Goal: Transaction & Acquisition: Subscribe to service/newsletter

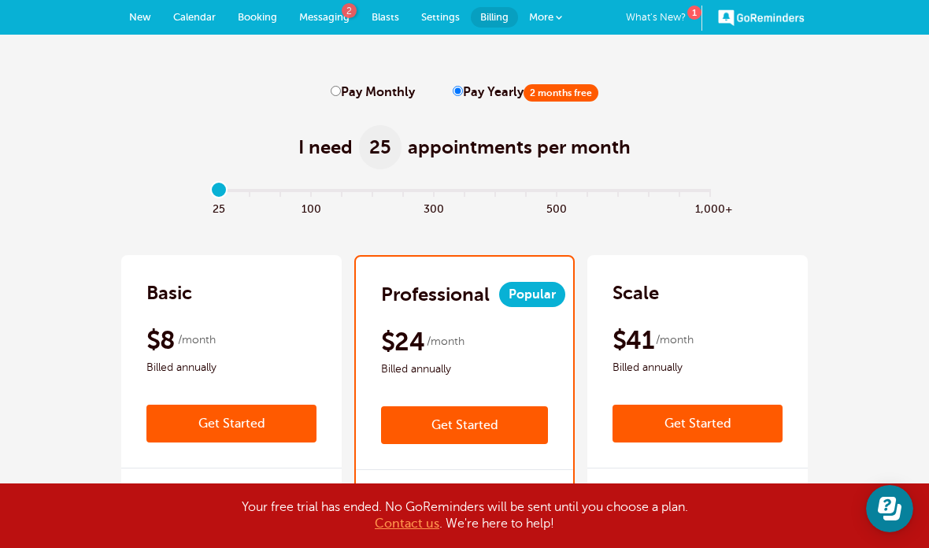
click at [465, 430] on link "Get Started" at bounding box center [464, 425] width 167 height 38
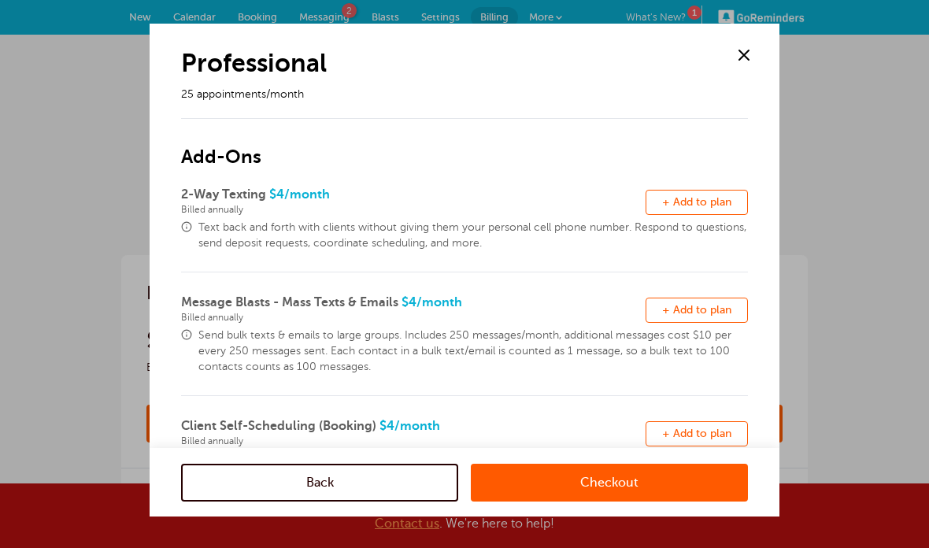
click at [579, 478] on link "Checkout" at bounding box center [609, 482] width 277 height 38
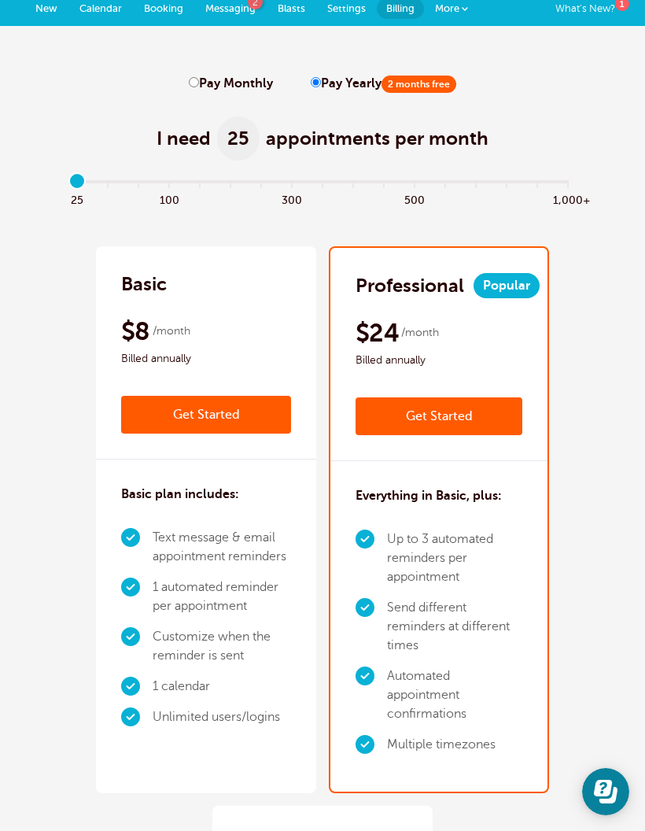
scroll to position [72, 0]
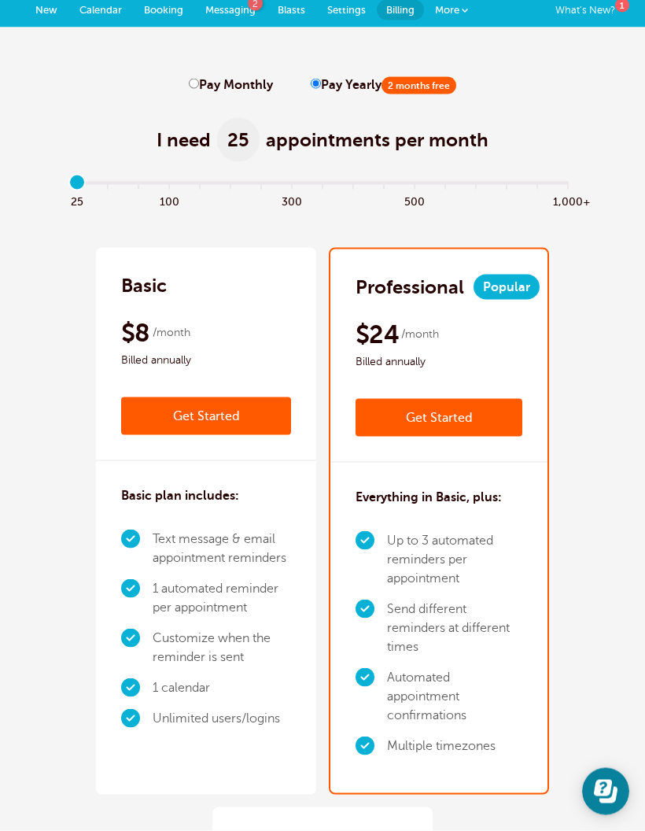
click at [190, 87] on input "Pay Monthly" at bounding box center [194, 84] width 10 height 10
radio input "true"
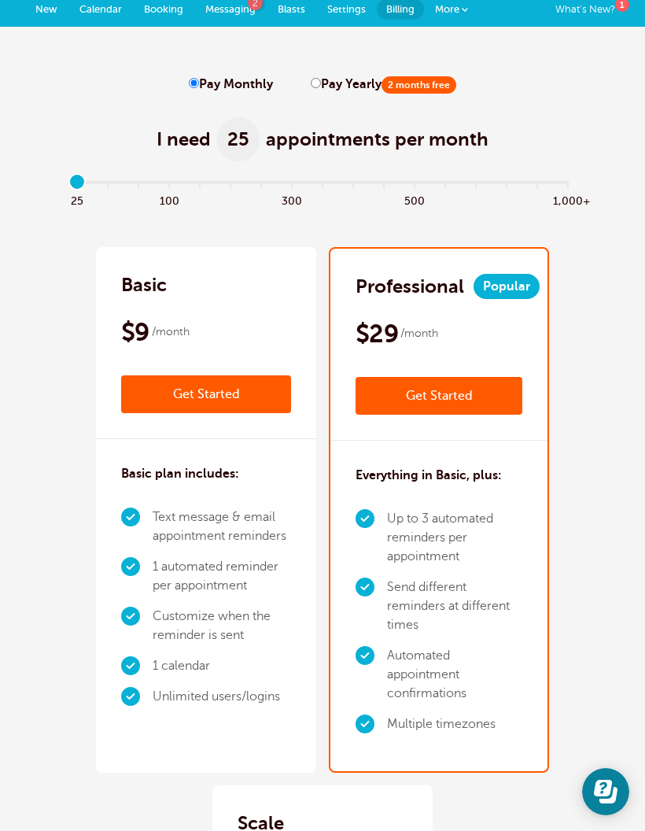
click at [467, 402] on link "Get Started" at bounding box center [439, 396] width 167 height 38
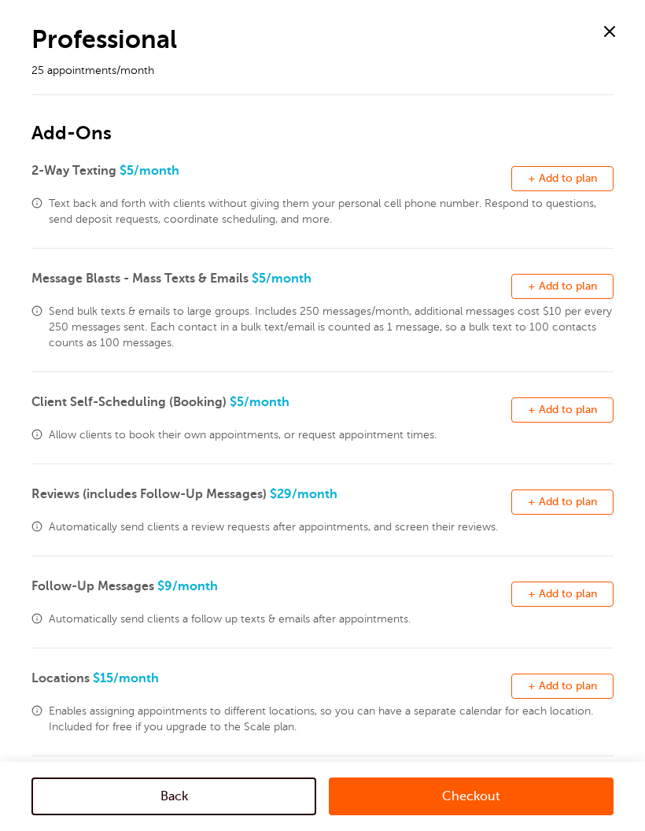
click at [485, 792] on link "Checkout" at bounding box center [471, 797] width 285 height 38
